Goal: Information Seeking & Learning: Learn about a topic

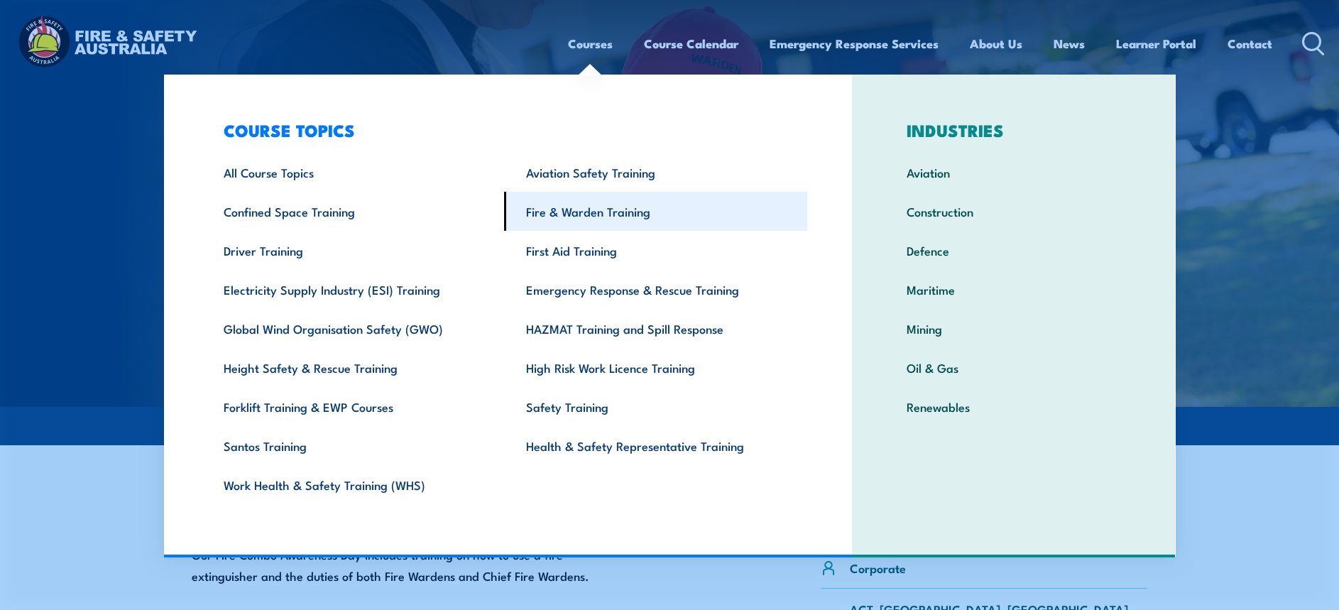
click at [562, 214] on link "Fire & Warden Training" at bounding box center [655, 211] width 303 height 39
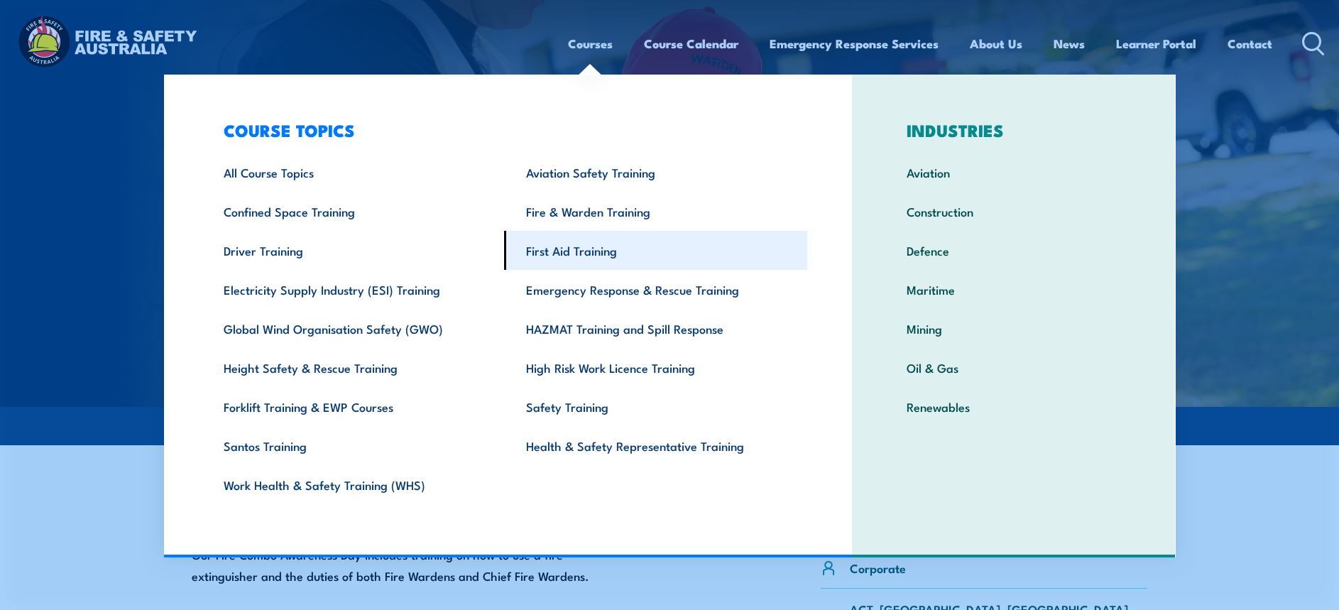
scroll to position [6, 0]
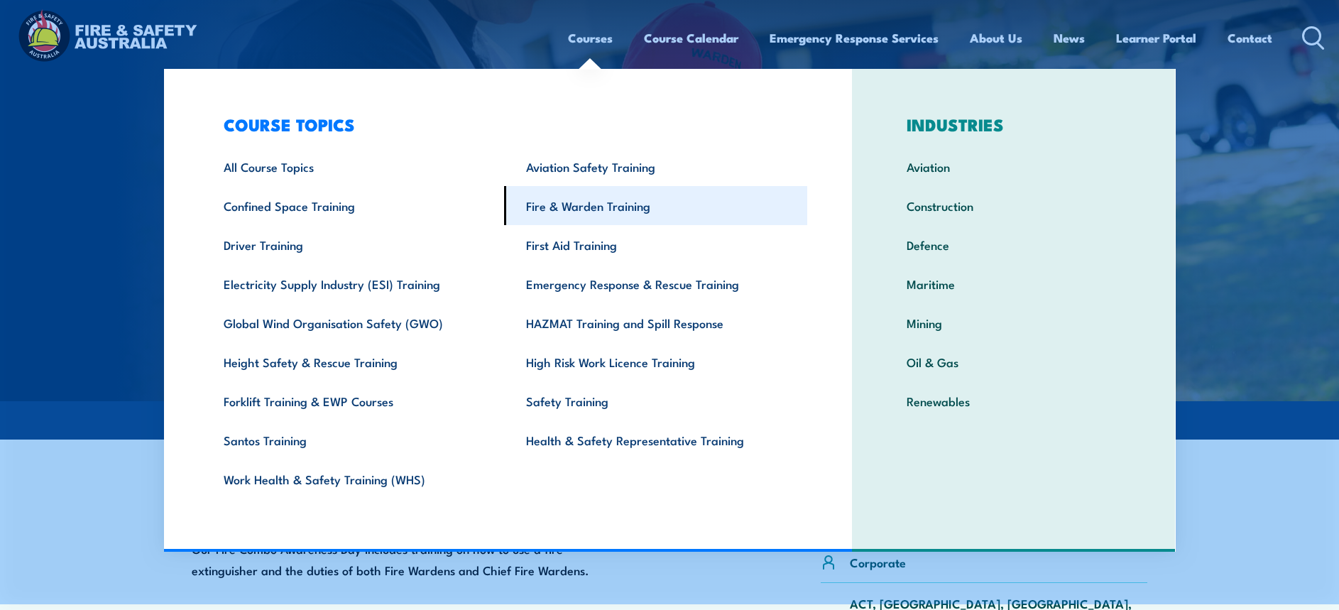
click at [597, 207] on link "Fire & Warden Training" at bounding box center [655, 205] width 303 height 39
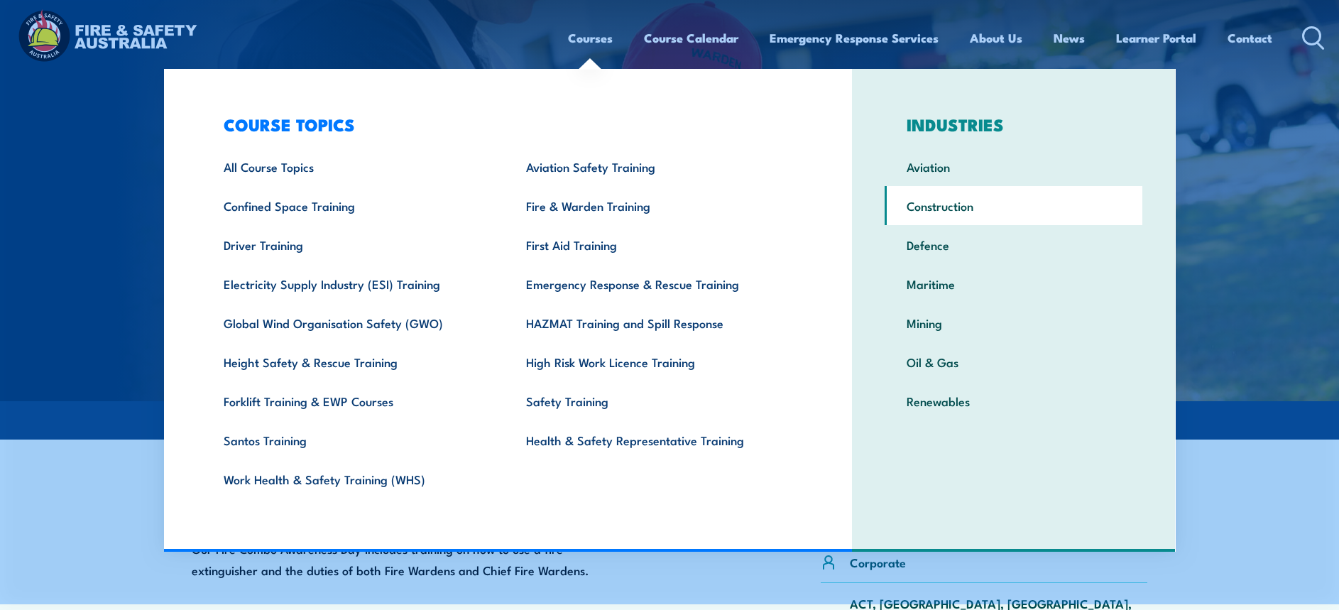
click at [952, 212] on link "Construction" at bounding box center [1013, 205] width 258 height 39
click at [951, 209] on link "Construction" at bounding box center [1013, 205] width 258 height 39
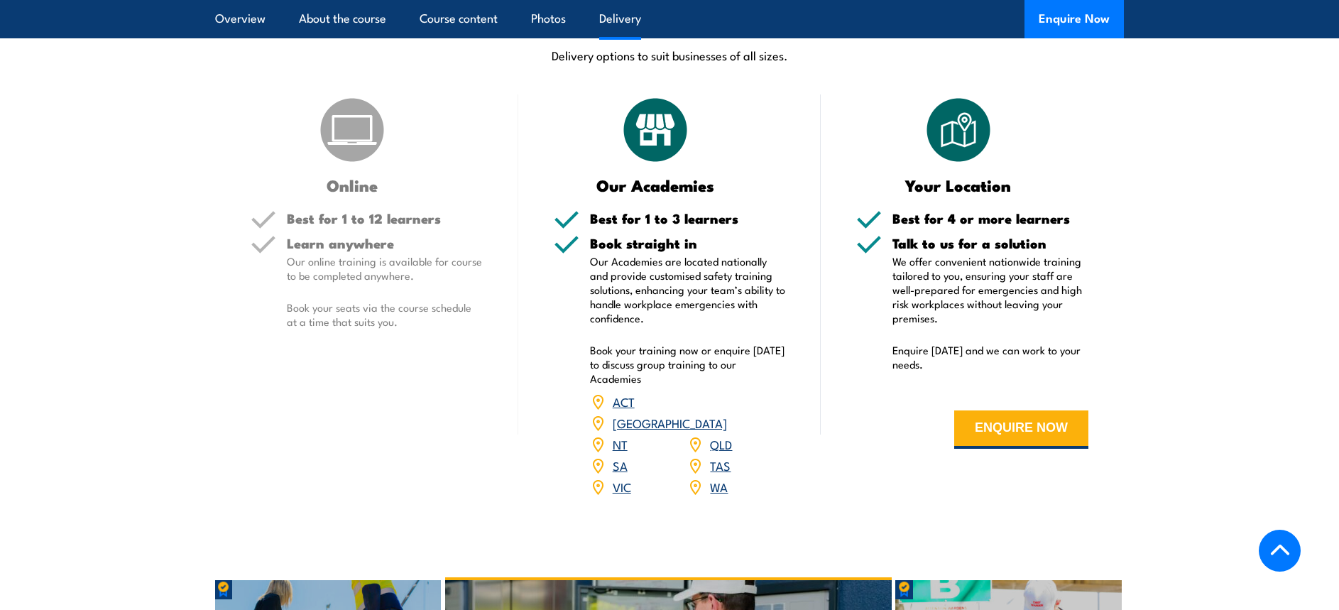
scroll to position [1863, 0]
click at [627, 477] on link "VIC" at bounding box center [622, 485] width 18 height 17
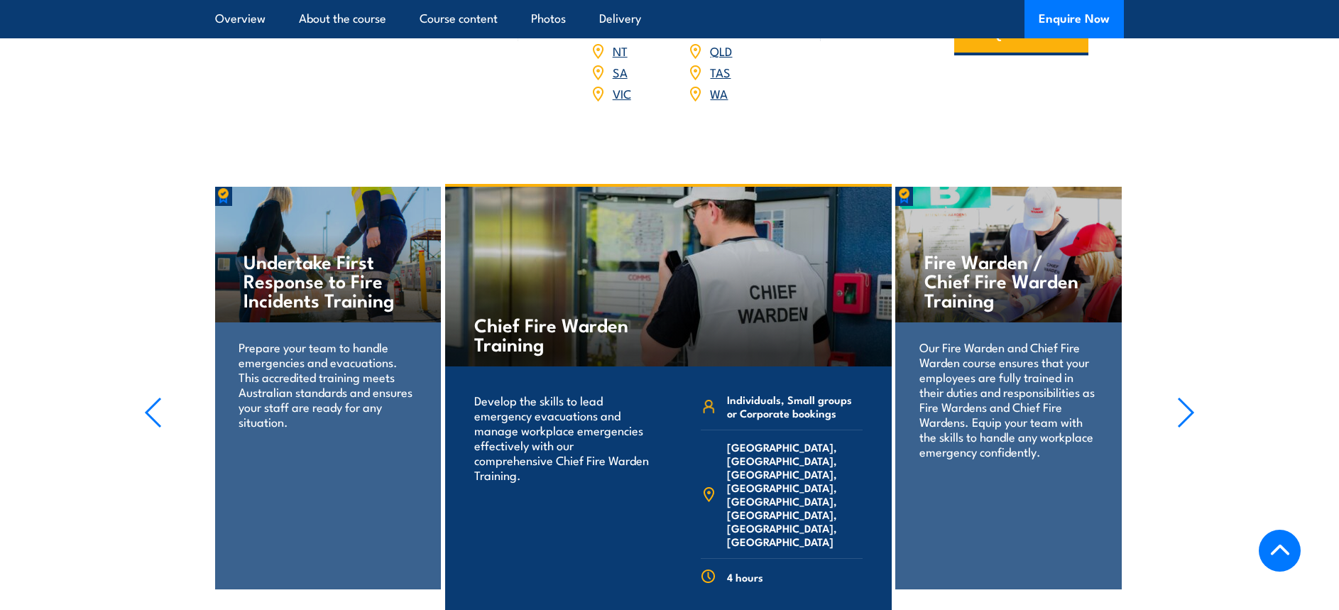
scroll to position [2257, 0]
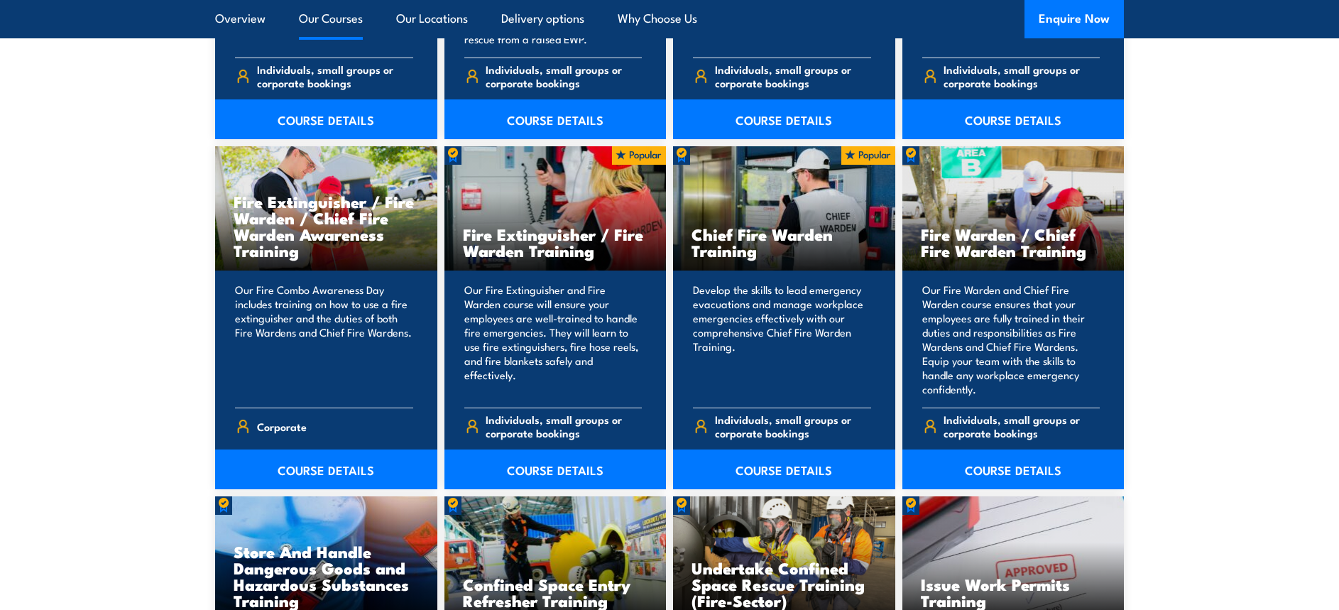
scroll to position [2098, 0]
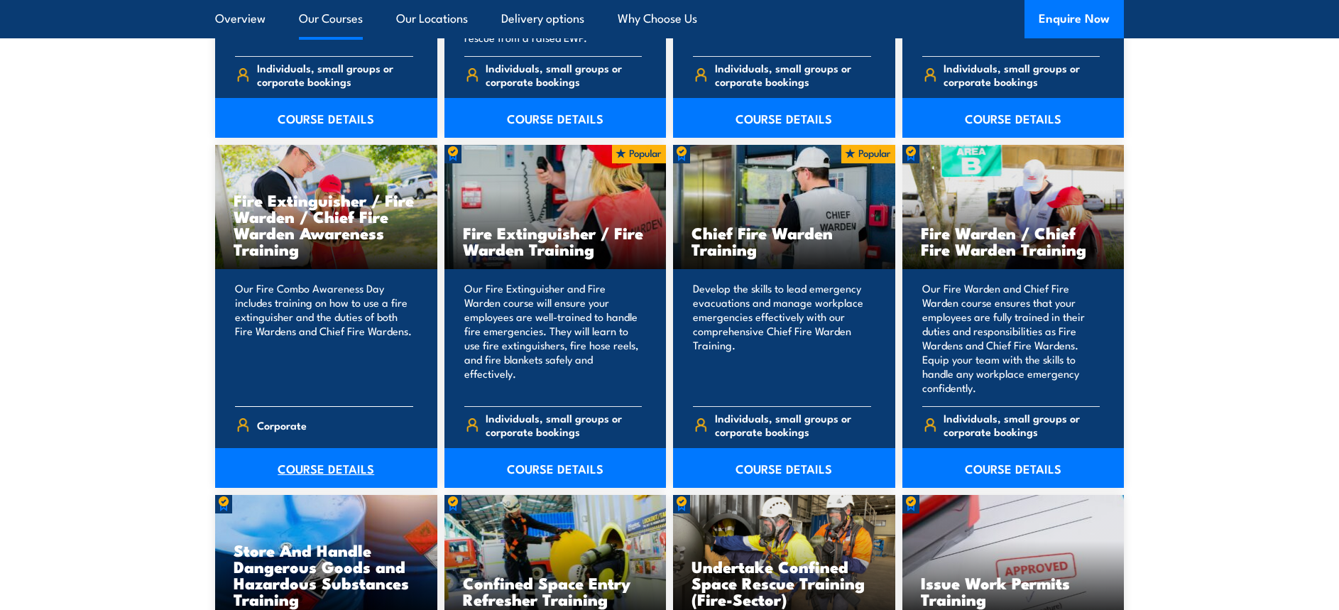
click at [308, 469] on link "COURSE DETAILS" at bounding box center [326, 468] width 222 height 40
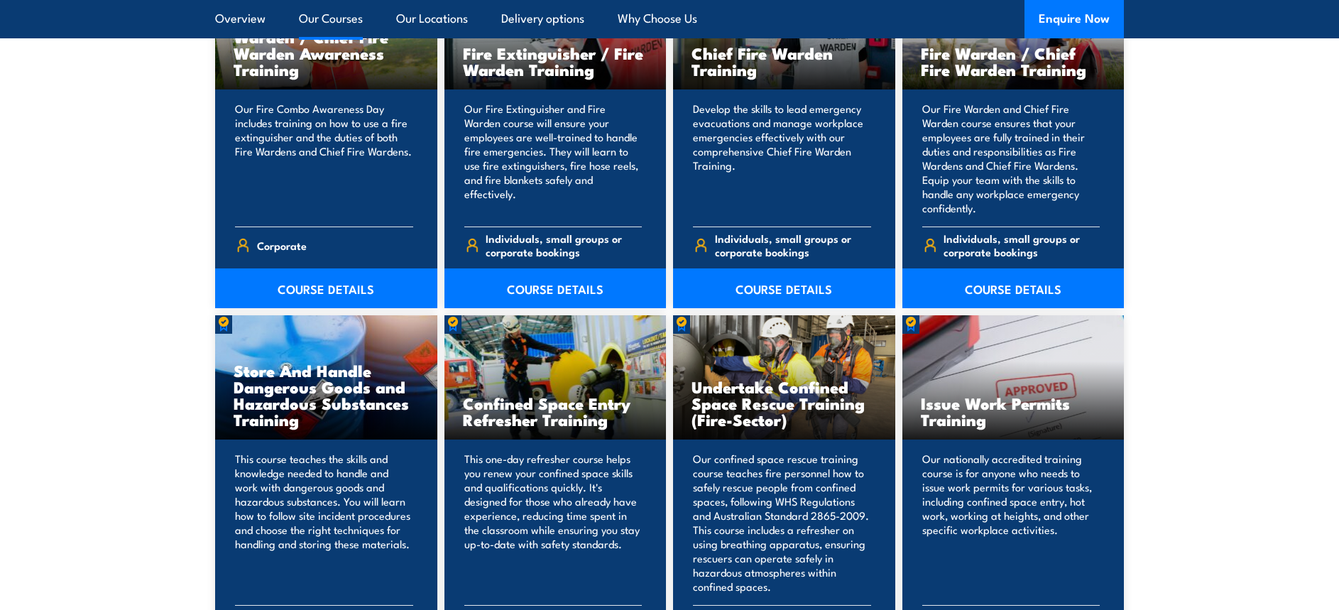
scroll to position [2279, 0]
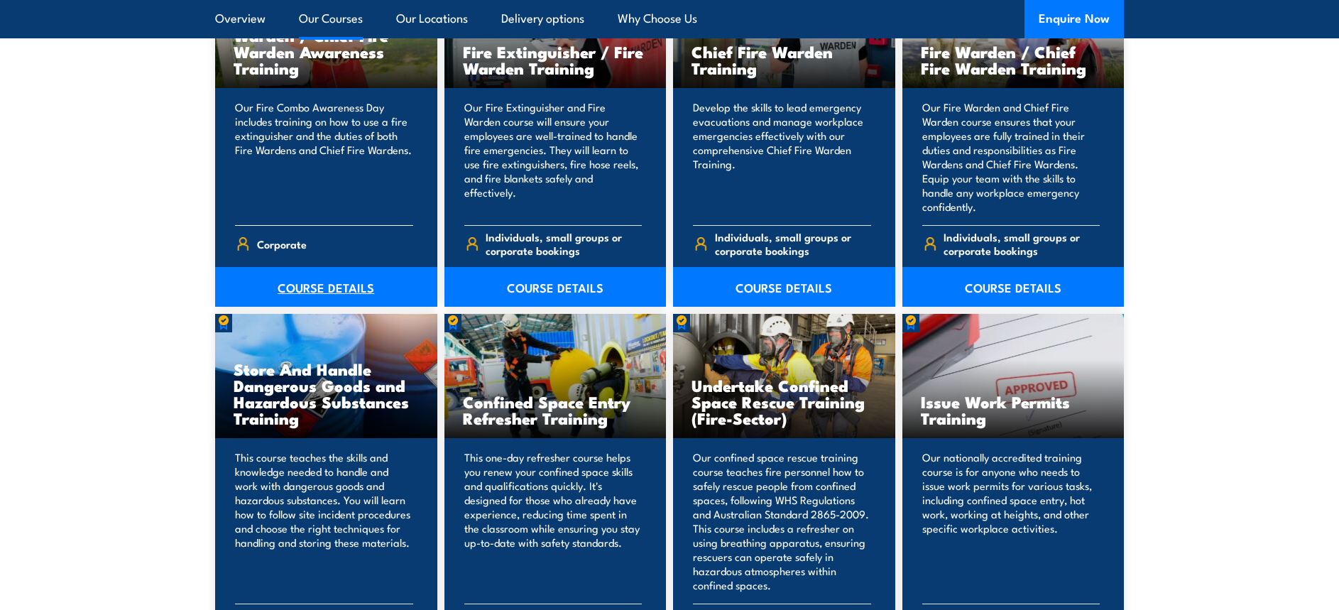
click at [334, 287] on link "COURSE DETAILS" at bounding box center [326, 287] width 222 height 40
click at [339, 287] on link "COURSE DETAILS" at bounding box center [326, 287] width 222 height 40
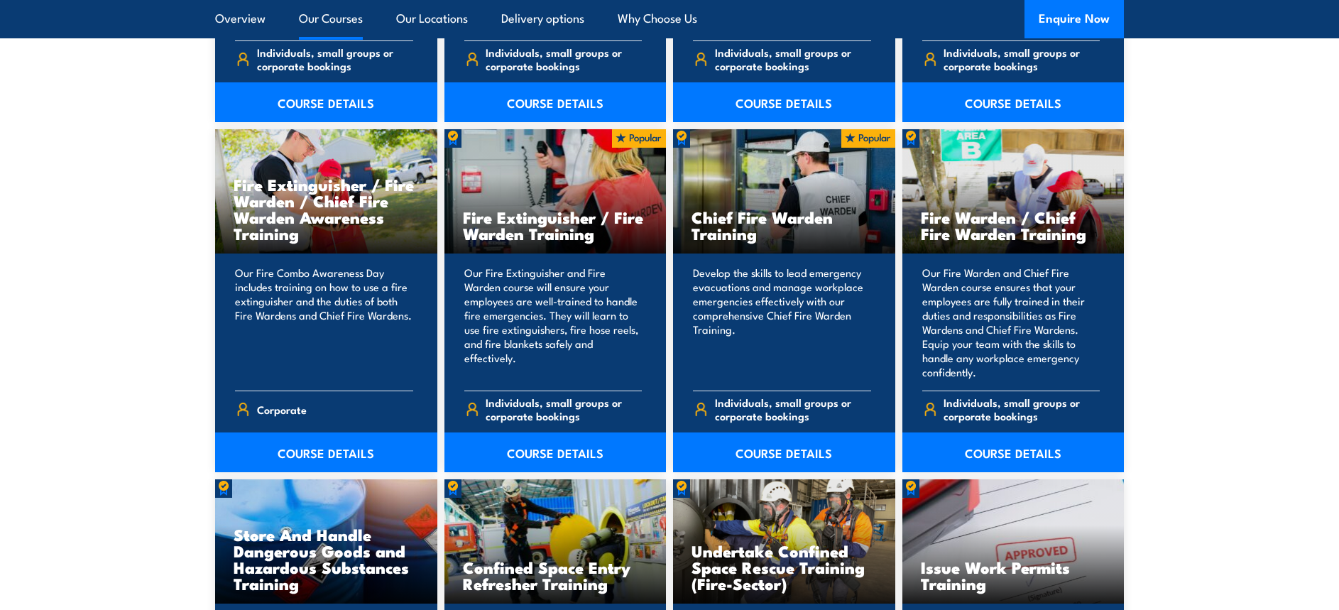
scroll to position [2112, 0]
click at [334, 452] on link "COURSE DETAILS" at bounding box center [326, 453] width 222 height 40
